Goal: Task Accomplishment & Management: Complete application form

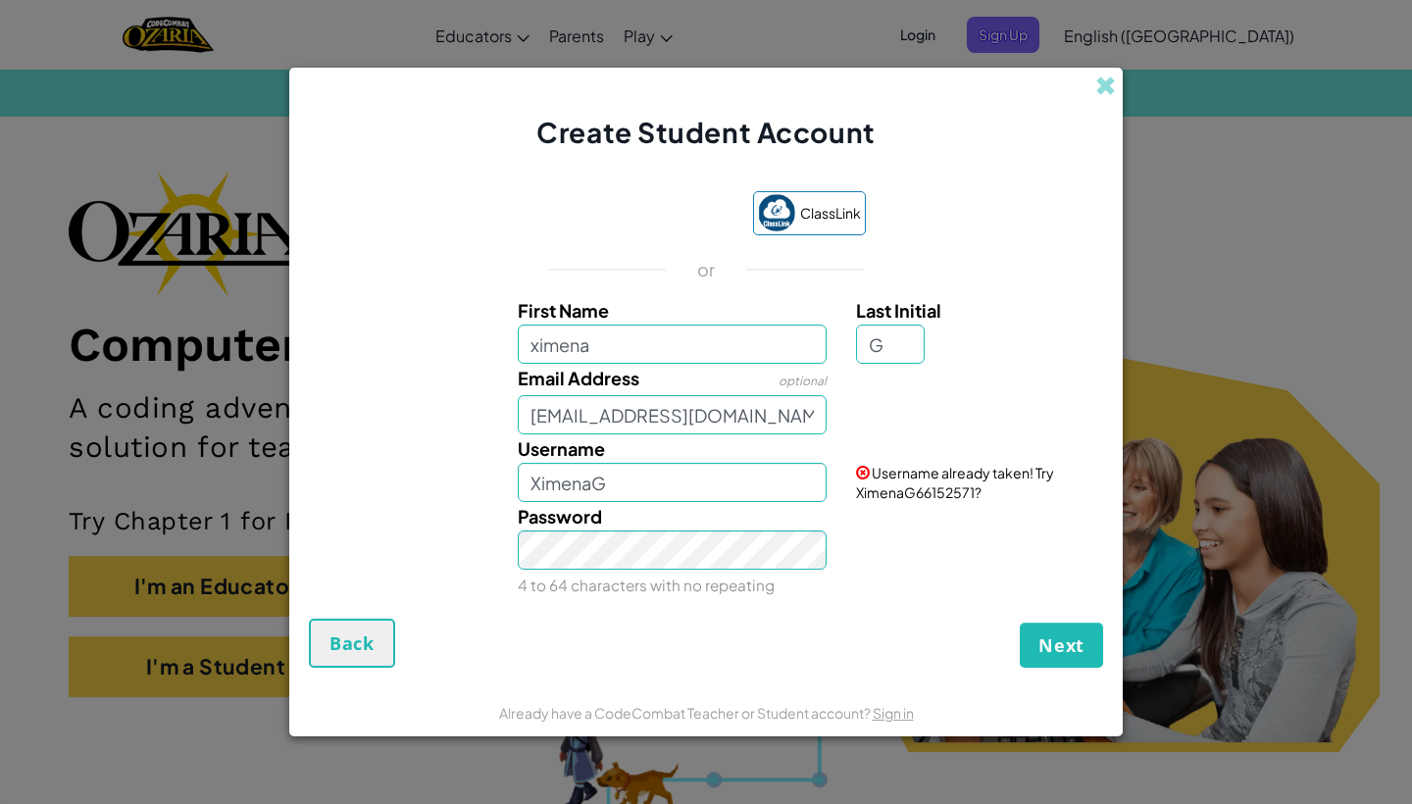
type input "[EMAIL_ADDRESS][DOMAIN_NAME]"
click at [753, 488] on input "XimenaG66152571" at bounding box center [673, 482] width 310 height 39
click at [803, 488] on input "XimenaG66152571" at bounding box center [673, 482] width 310 height 39
type input "XimenaG66152571"
click at [1085, 655] on button "Next" at bounding box center [1061, 645] width 83 height 45
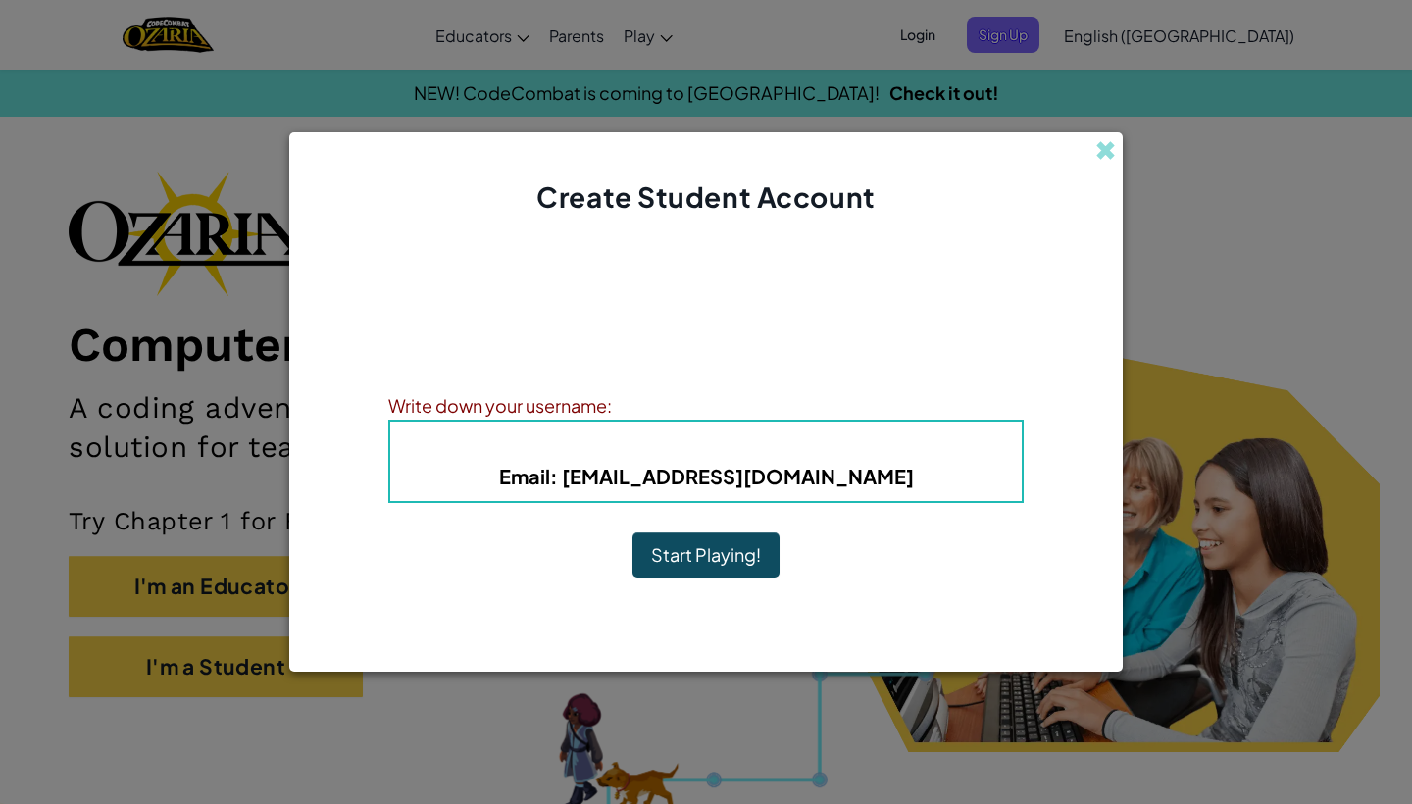
click at [884, 483] on h5 "Email : [EMAIL_ADDRESS][DOMAIN_NAME]" at bounding box center [706, 476] width 592 height 30
click at [870, 475] on b "Email : [EMAIL_ADDRESS][DOMAIN_NAME]" at bounding box center [706, 476] width 415 height 25
drag, startPoint x: 870, startPoint y: 475, endPoint x: 602, endPoint y: 464, distance: 268.0
click at [602, 464] on b "Email : [EMAIL_ADDRESS][DOMAIN_NAME]" at bounding box center [706, 476] width 415 height 25
click at [677, 556] on button "Start Playing!" at bounding box center [706, 555] width 147 height 45
